Goal: Entertainment & Leisure: Browse casually

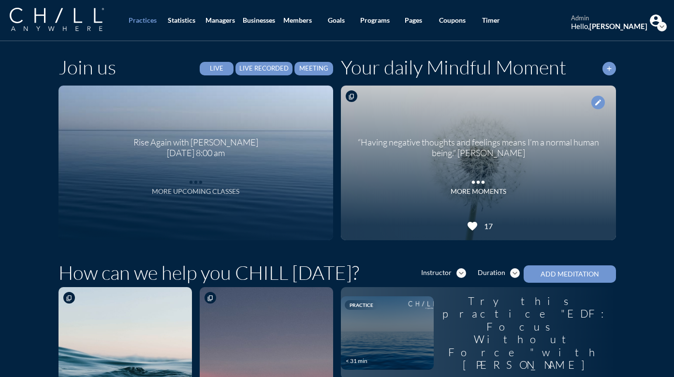
click at [176, 193] on div "More Upcoming Classes" at bounding box center [196, 192] width 88 height 8
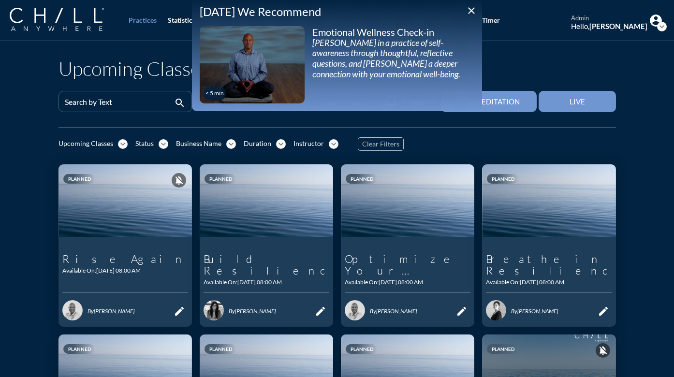
click at [475, 9] on icon "close" at bounding box center [472, 11] width 12 height 12
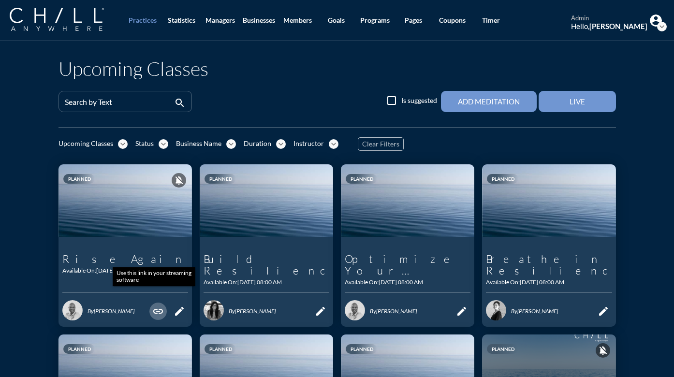
click at [154, 306] on icon "link" at bounding box center [158, 312] width 12 height 12
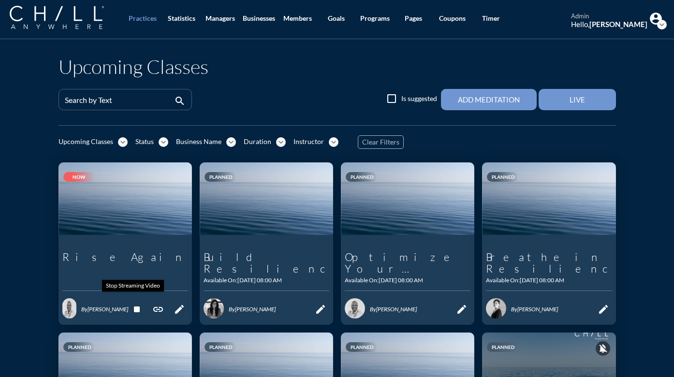
click at [133, 304] on icon "stop" at bounding box center [137, 310] width 12 height 12
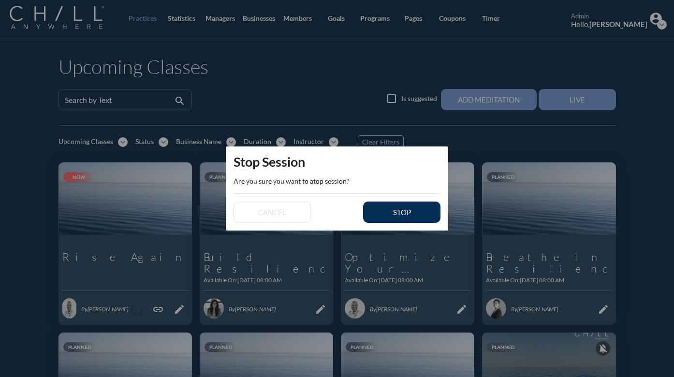
click at [388, 208] on div "stop" at bounding box center [402, 212] width 44 height 9
